Goal: Task Accomplishment & Management: Use online tool/utility

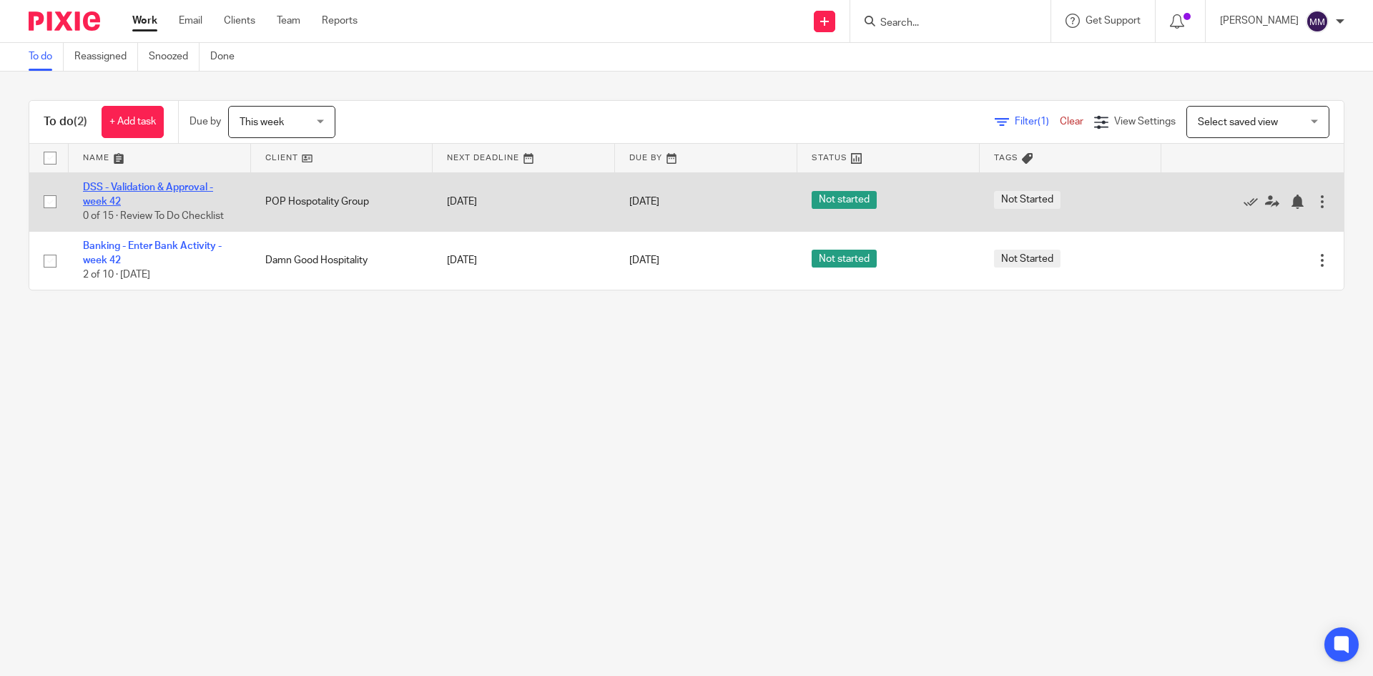
click at [174, 187] on link "DSS - Validation & Approval - week 42" at bounding box center [148, 194] width 130 height 24
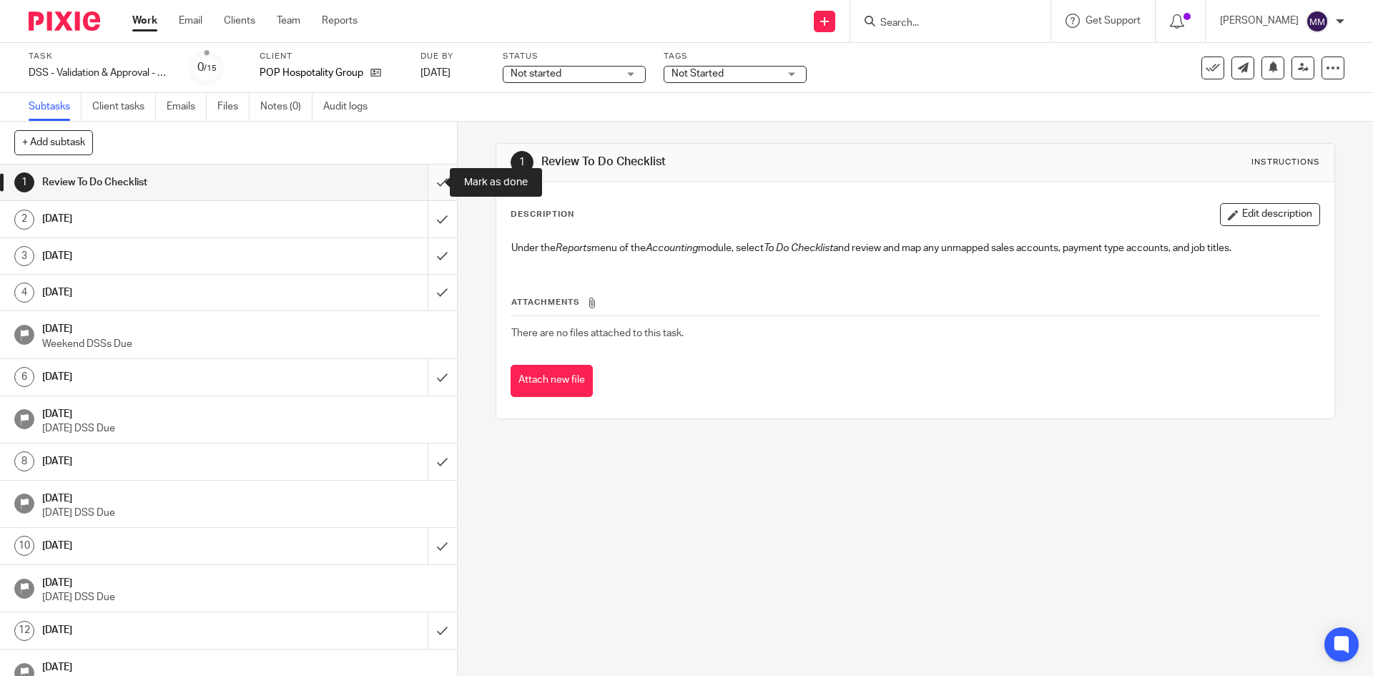
click at [420, 187] on input "submit" at bounding box center [228, 182] width 457 height 36
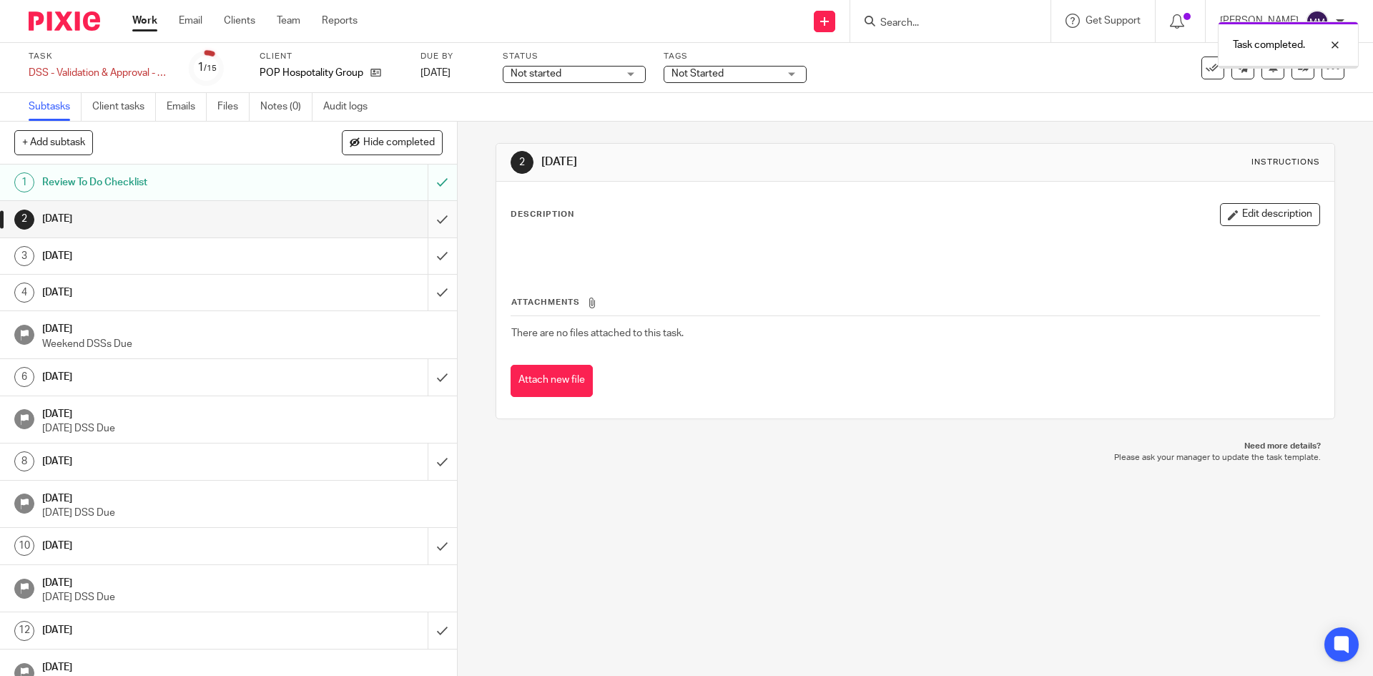
click at [426, 223] on input "submit" at bounding box center [228, 219] width 457 height 36
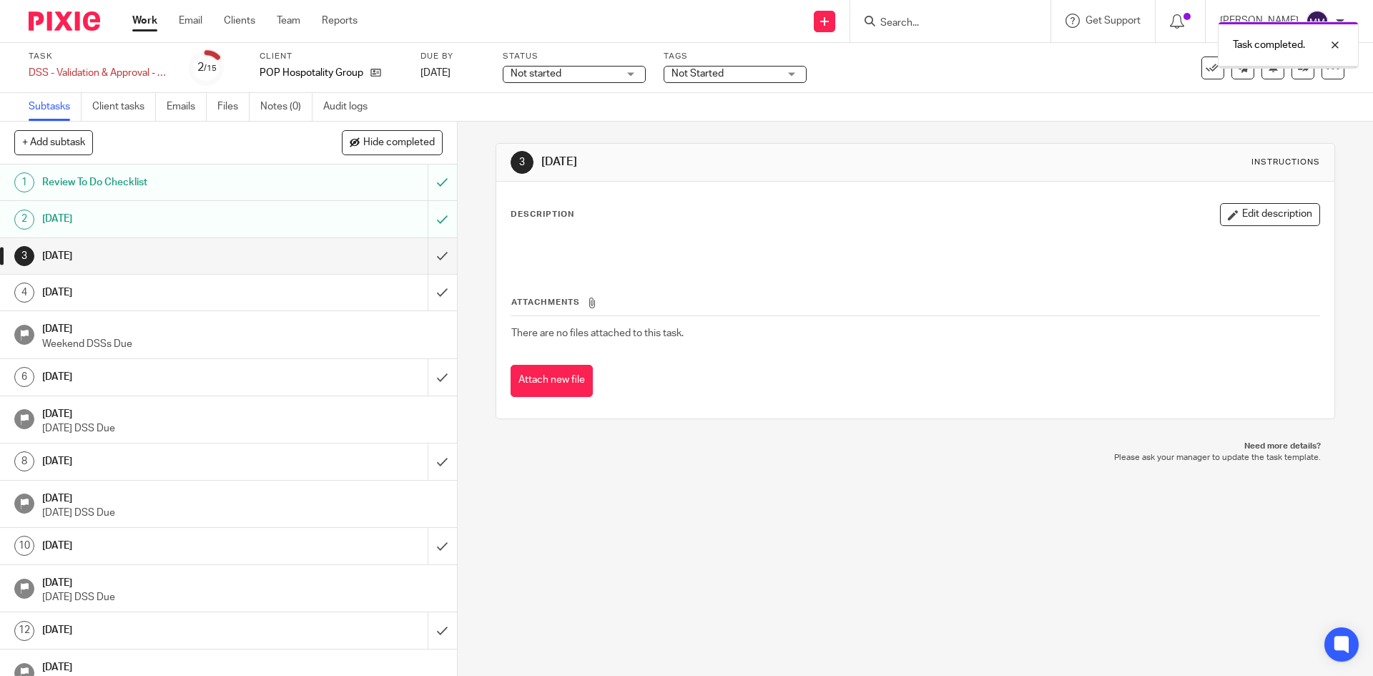
click at [427, 253] on input "submit" at bounding box center [228, 256] width 457 height 36
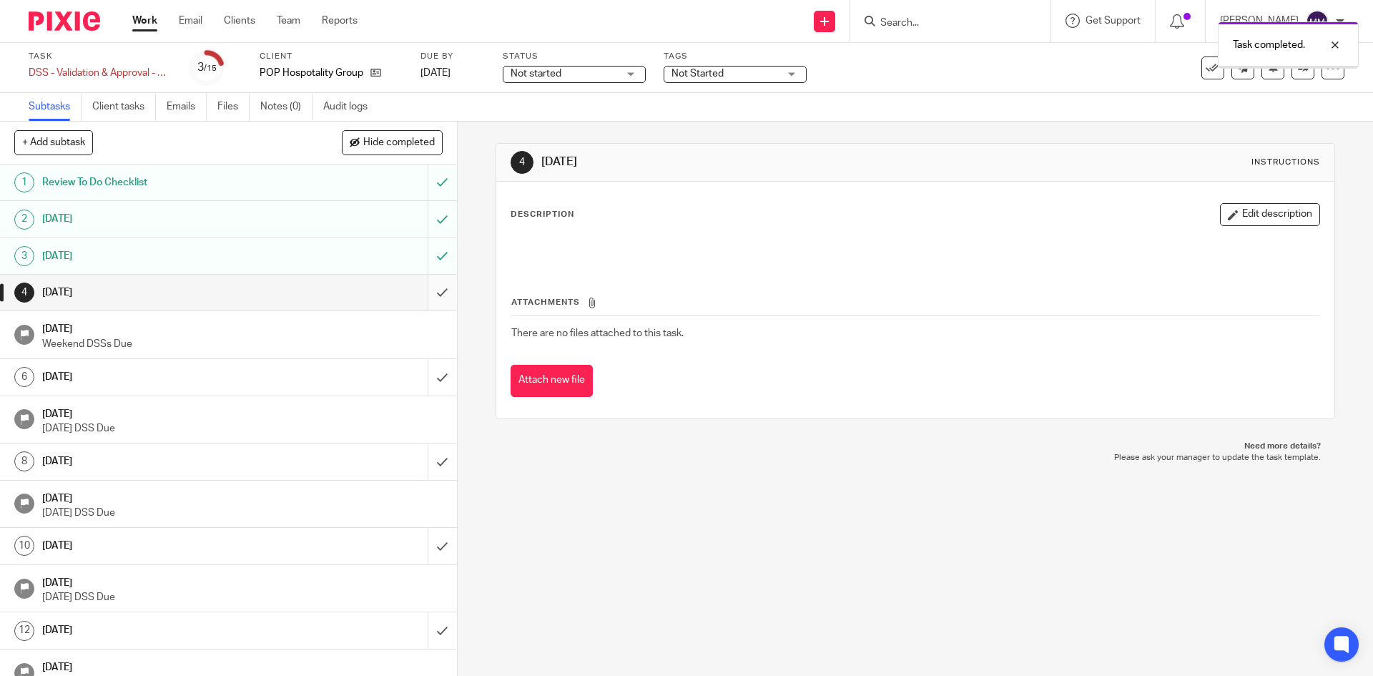
click at [423, 293] on input "submit" at bounding box center [228, 293] width 457 height 36
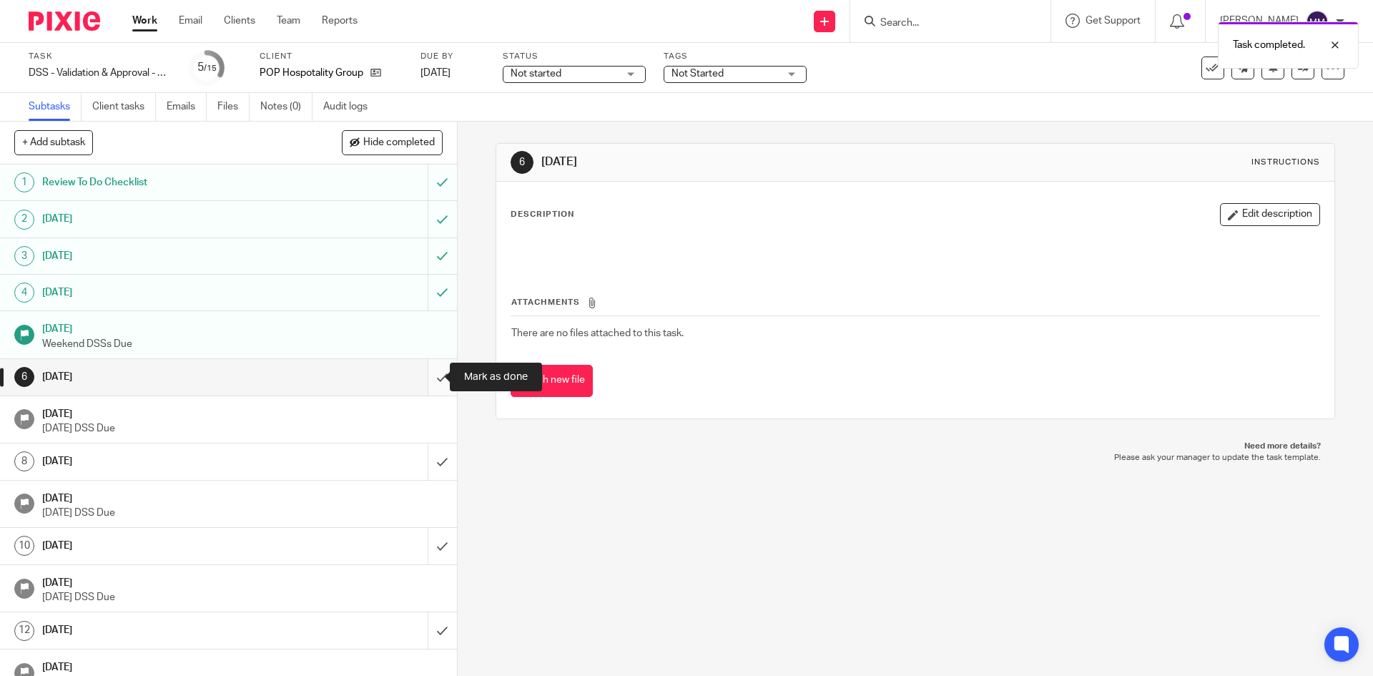
click at [427, 378] on input "submit" at bounding box center [228, 377] width 457 height 36
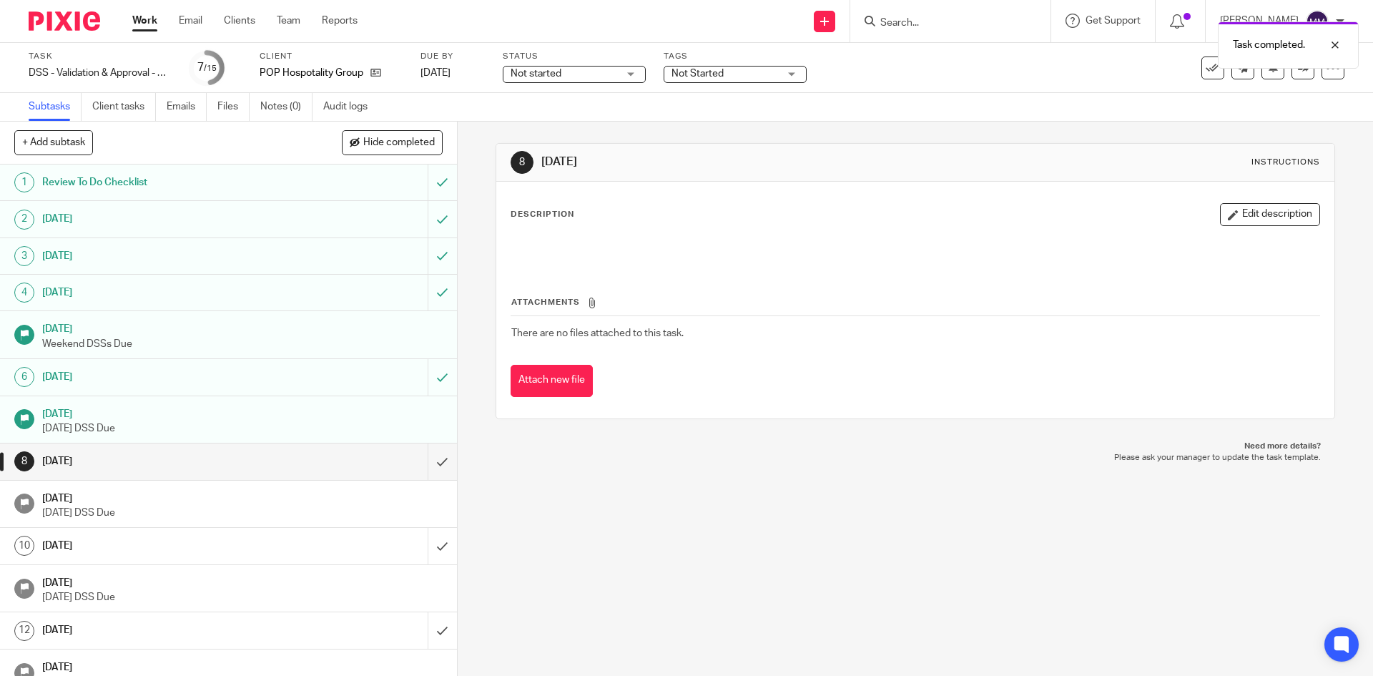
click at [144, 26] on link "Work" at bounding box center [144, 21] width 25 height 14
